Goal: Check status: Check status

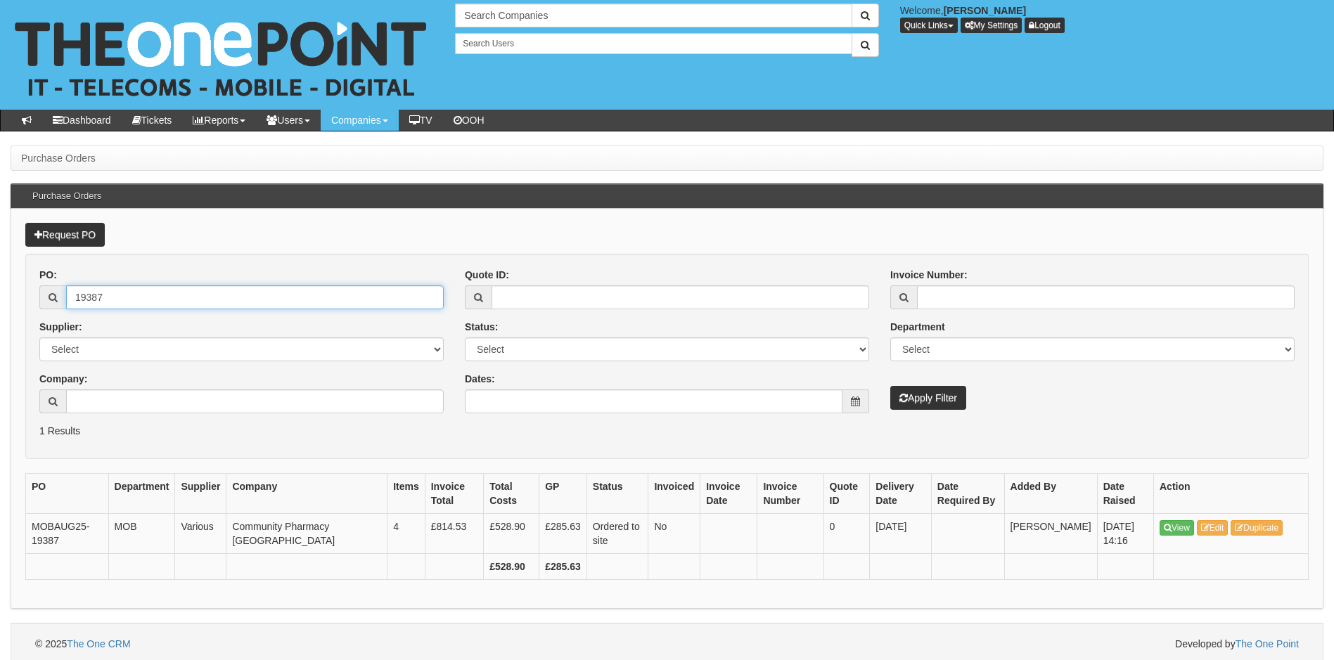
drag, startPoint x: 178, startPoint y: 302, endPoint x: 79, endPoint y: 308, distance: 98.6
click at [82, 308] on input "19387" at bounding box center [255, 297] width 378 height 24
type input "1"
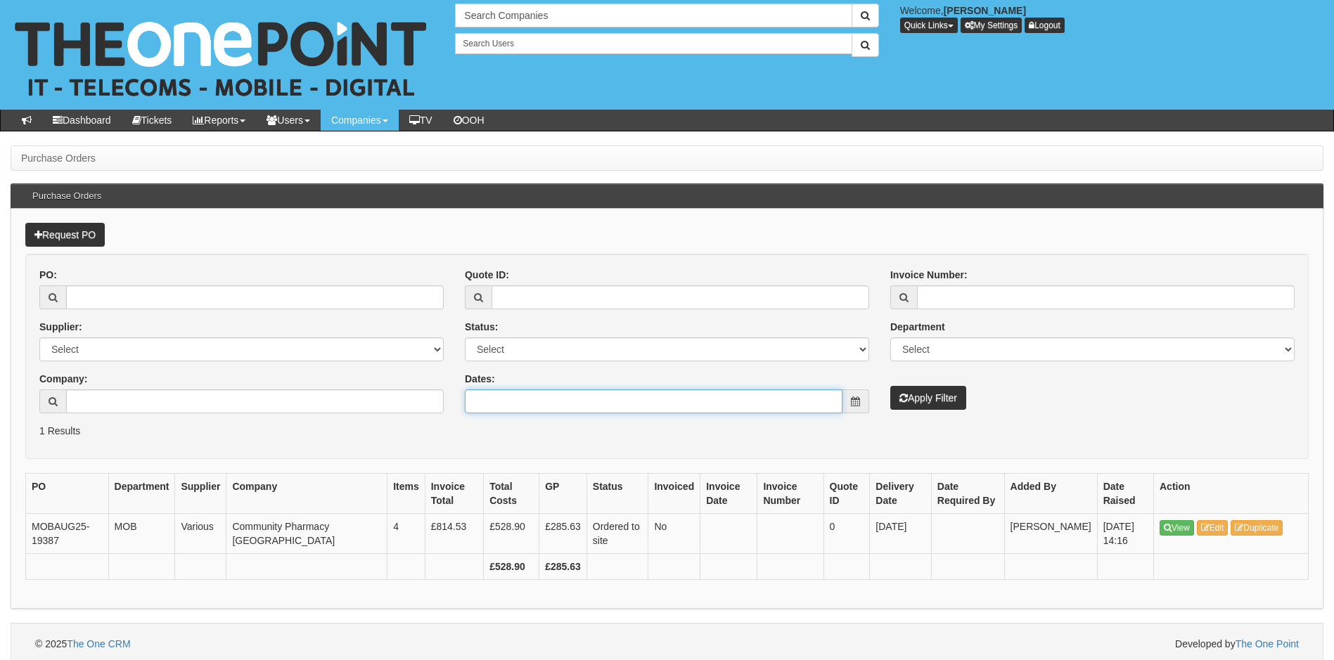
click at [511, 394] on input "Dates:" at bounding box center [654, 401] width 378 height 24
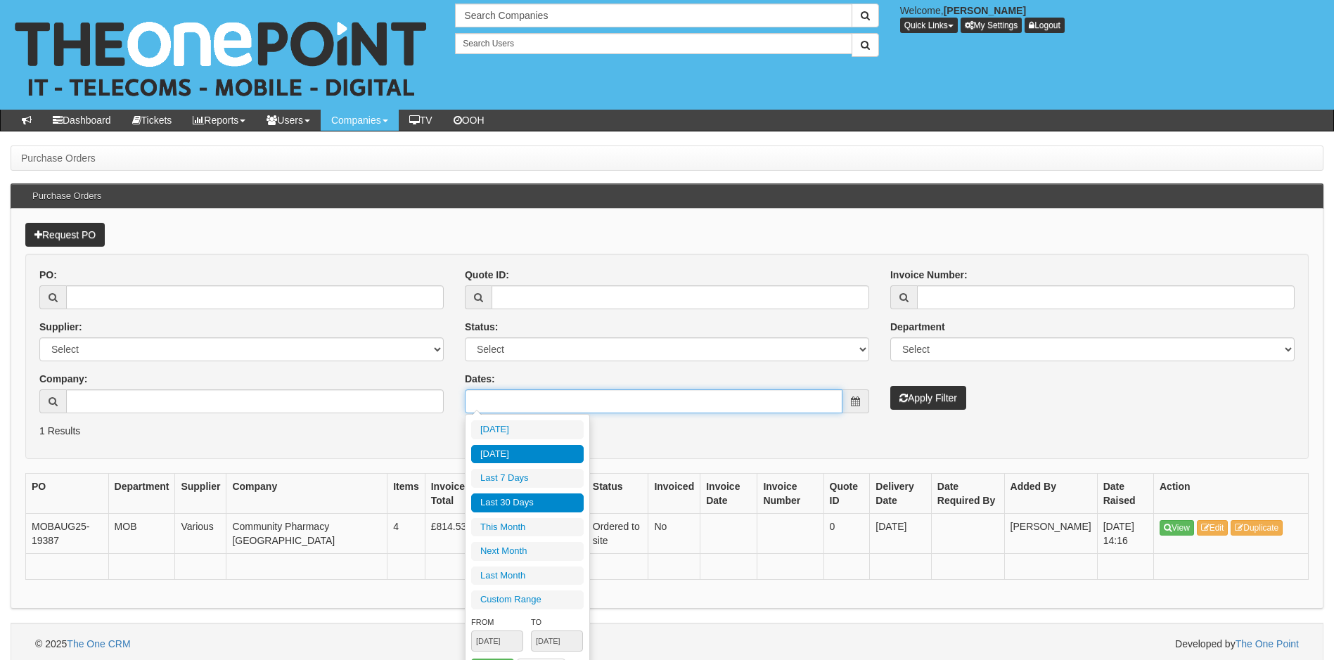
type input "2025-09-10"
type input "2025-09-05"
type input "[DATE]"
type input "2025-08-13"
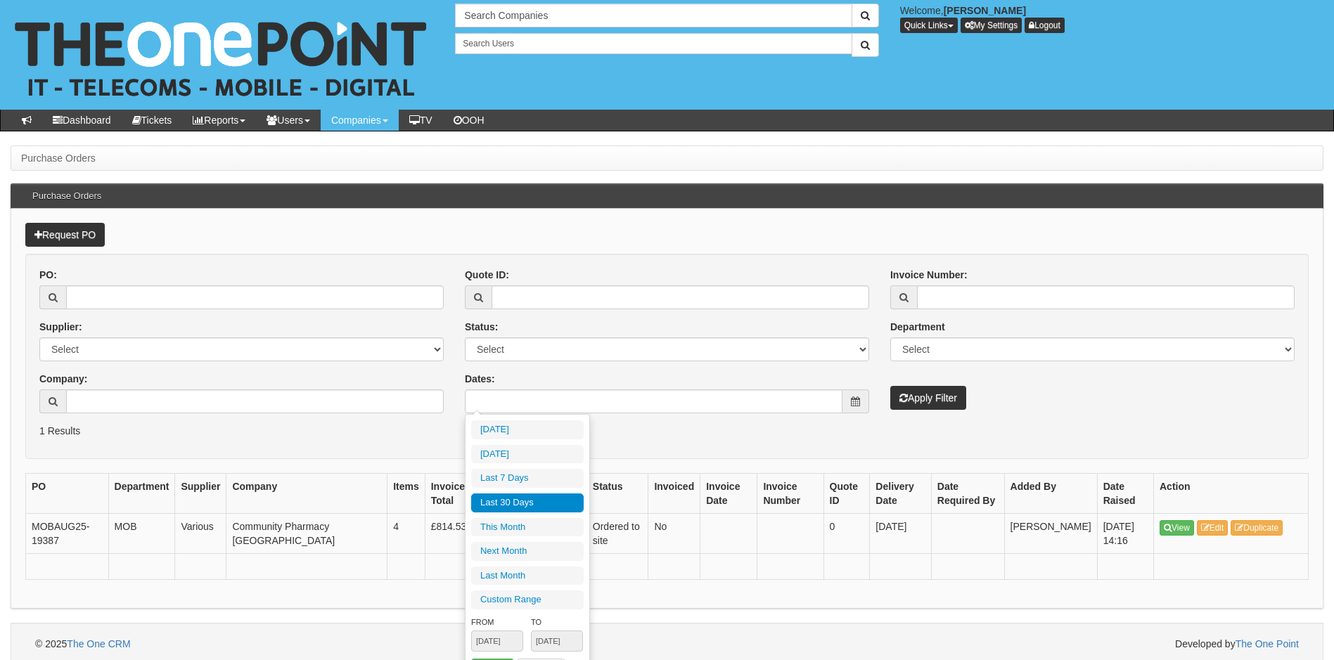
click at [528, 500] on li "Last 30 Days" at bounding box center [527, 503] width 112 height 19
type input "2025-08-13 - 2025-09-11"
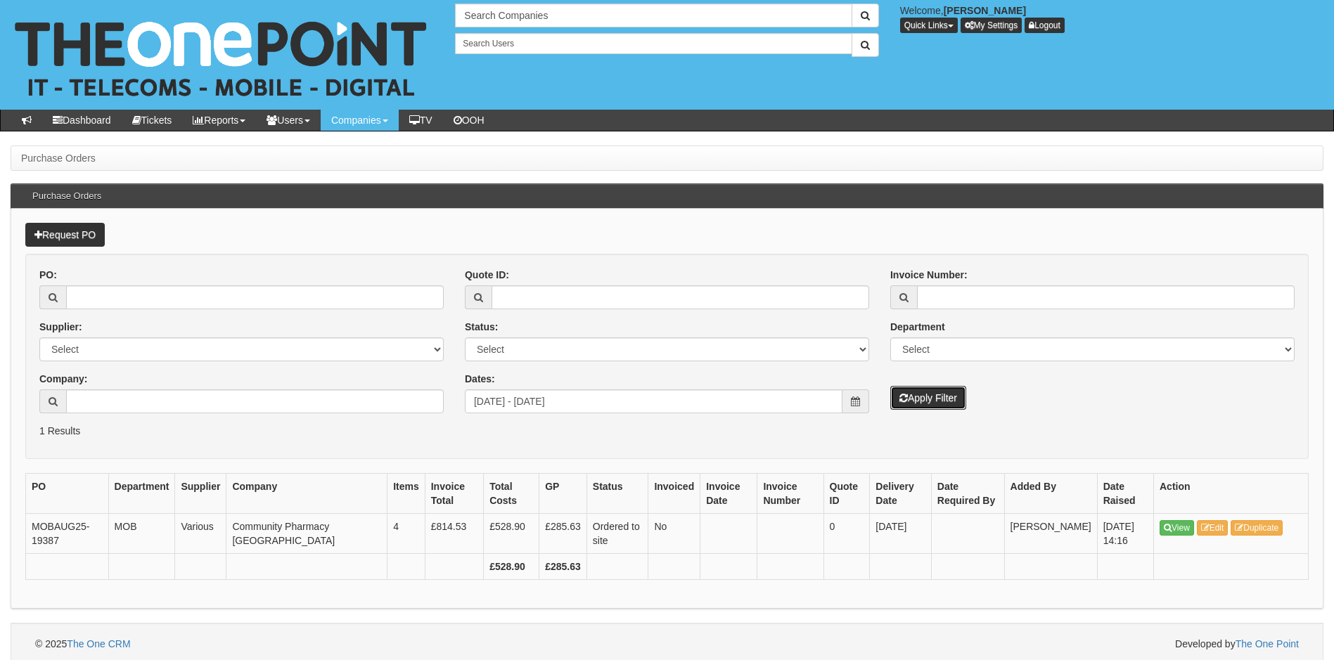
click at [933, 392] on button "Apply Filter" at bounding box center [928, 398] width 76 height 24
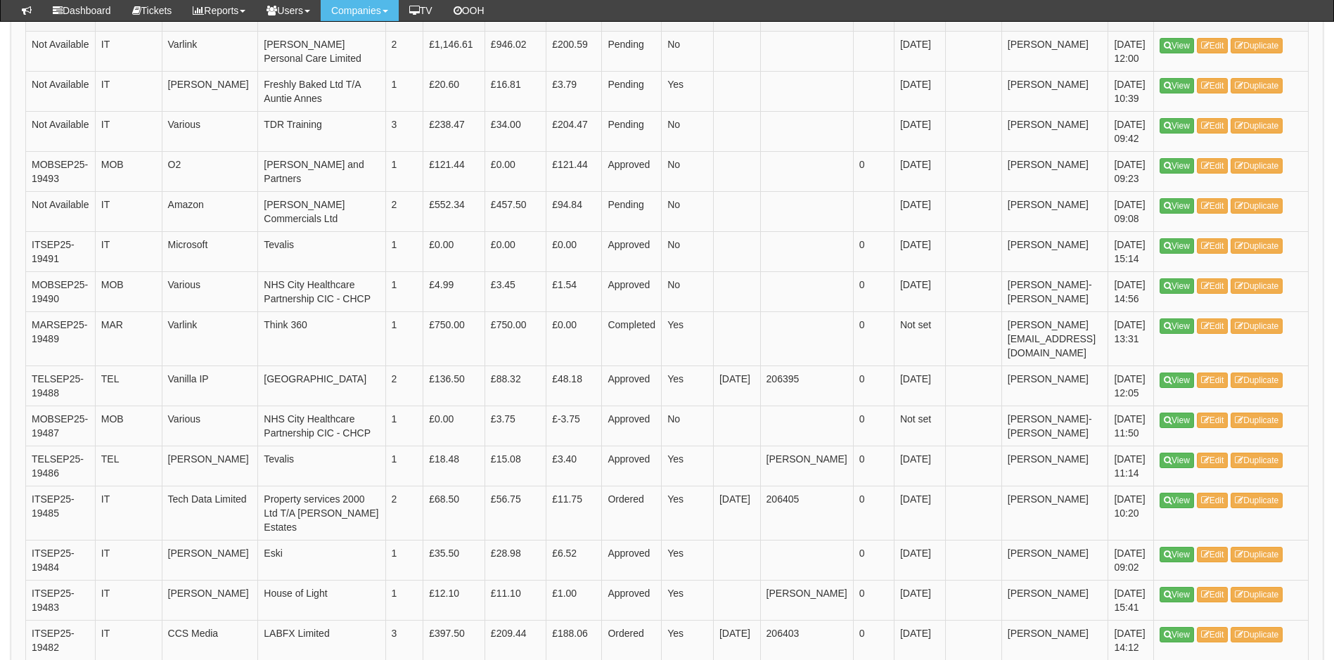
scroll to position [1265, 0]
